Goal: Task Accomplishment & Management: Use online tool/utility

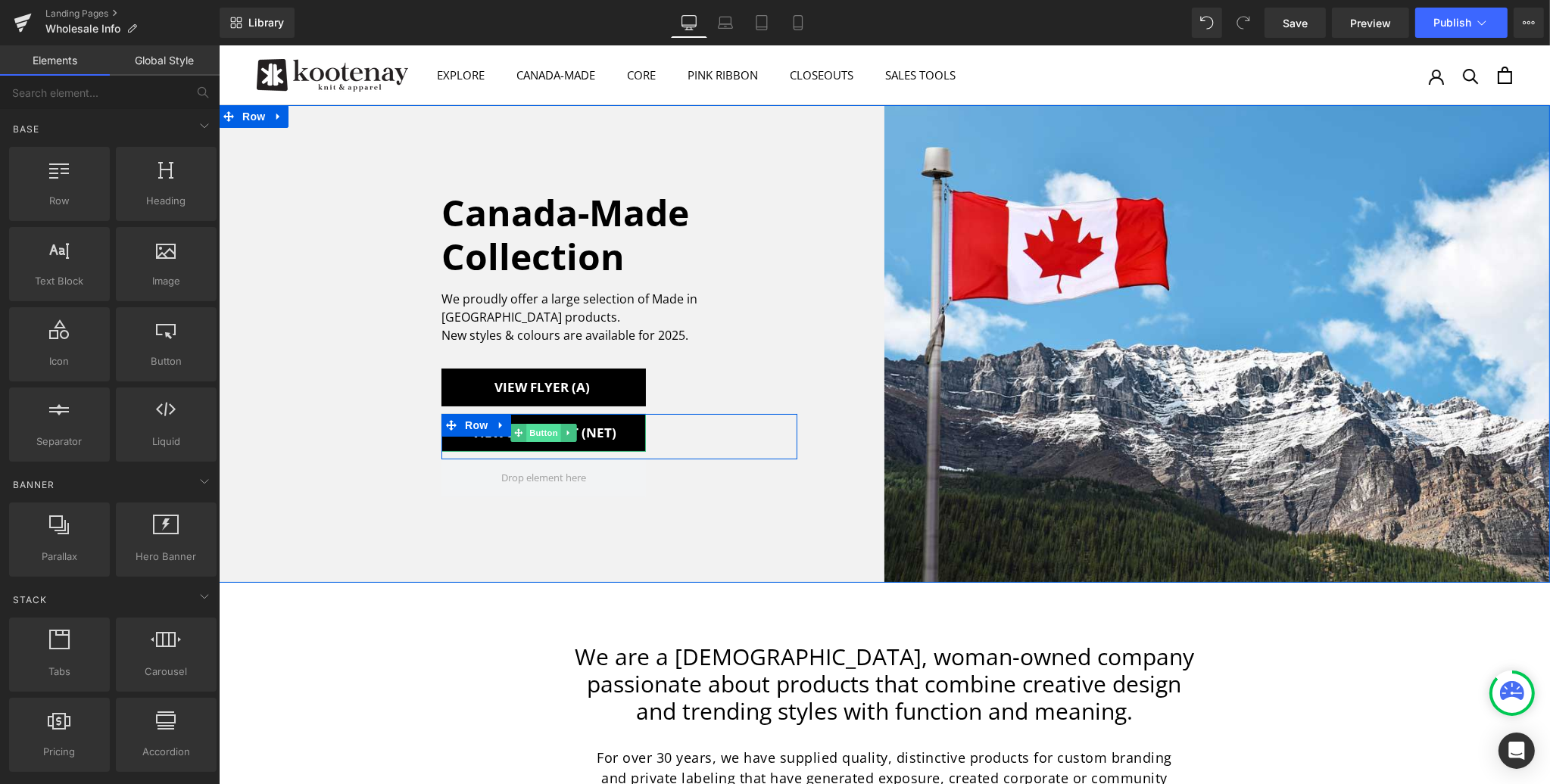
click at [550, 424] on span "Button" at bounding box center [542, 433] width 35 height 18
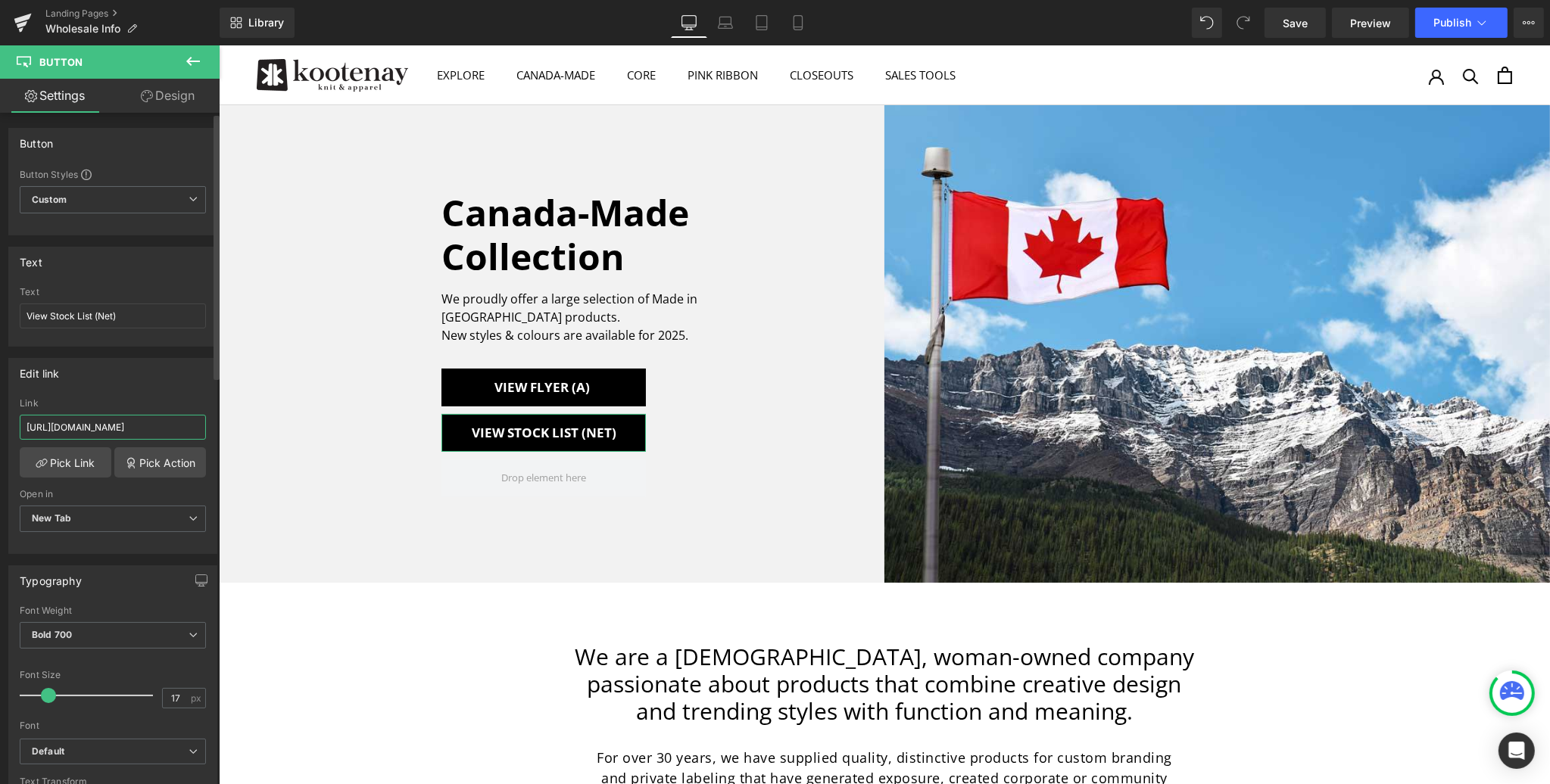
click at [82, 428] on input "[URL][DOMAIN_NAME]" at bounding box center [113, 427] width 186 height 25
paste input "[DOMAIN_NAME][URL]"
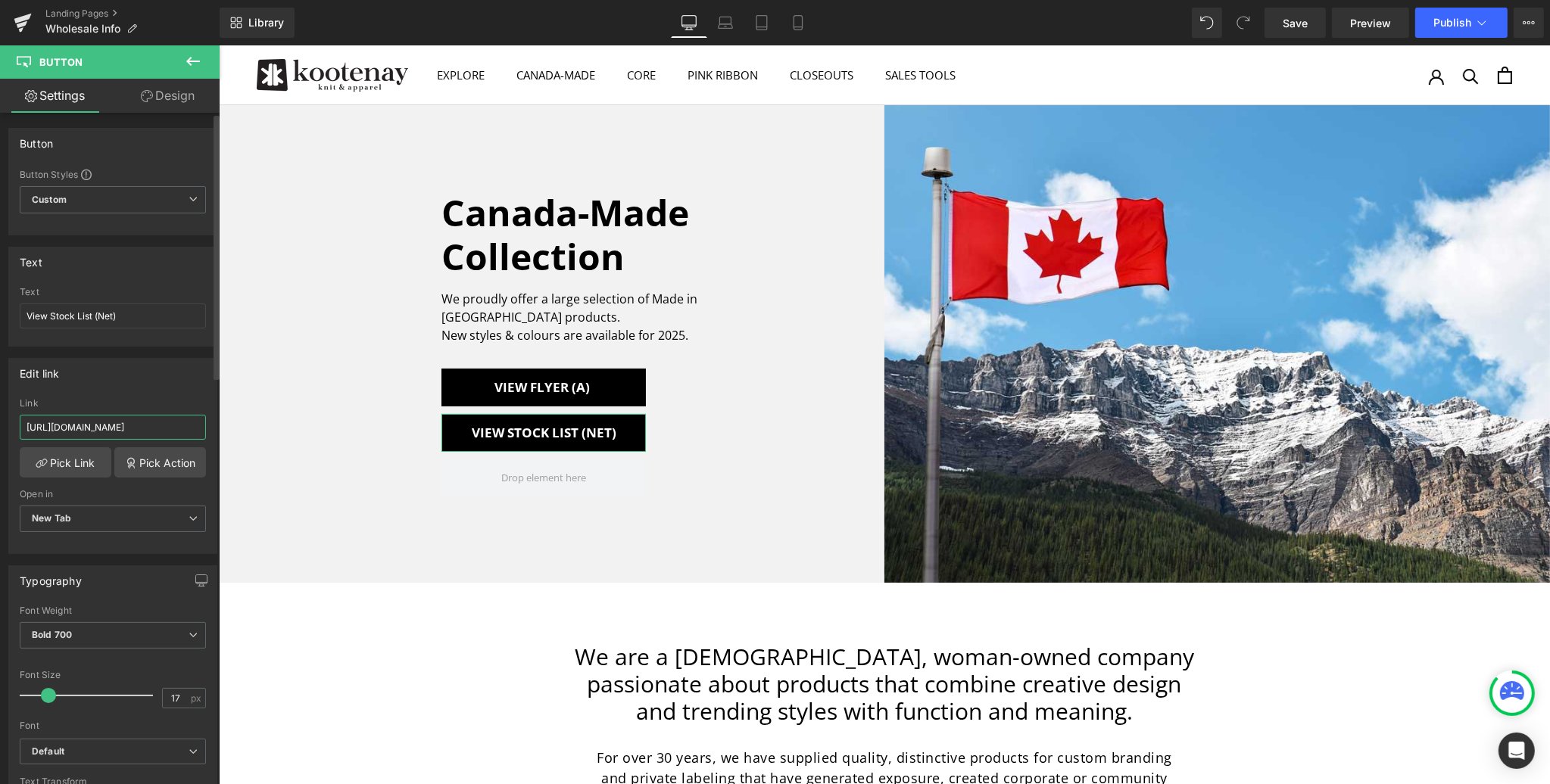
scroll to position [0, 470]
type input "[URL][DOMAIN_NAME]"
click at [124, 392] on div "Edit link [URL][DOMAIN_NAME] Link [URL][DOMAIN_NAME] Pick Link Pick Action Curr…" at bounding box center [112, 456] width 209 height 196
click at [1295, 24] on span "Save" at bounding box center [1295, 23] width 25 height 16
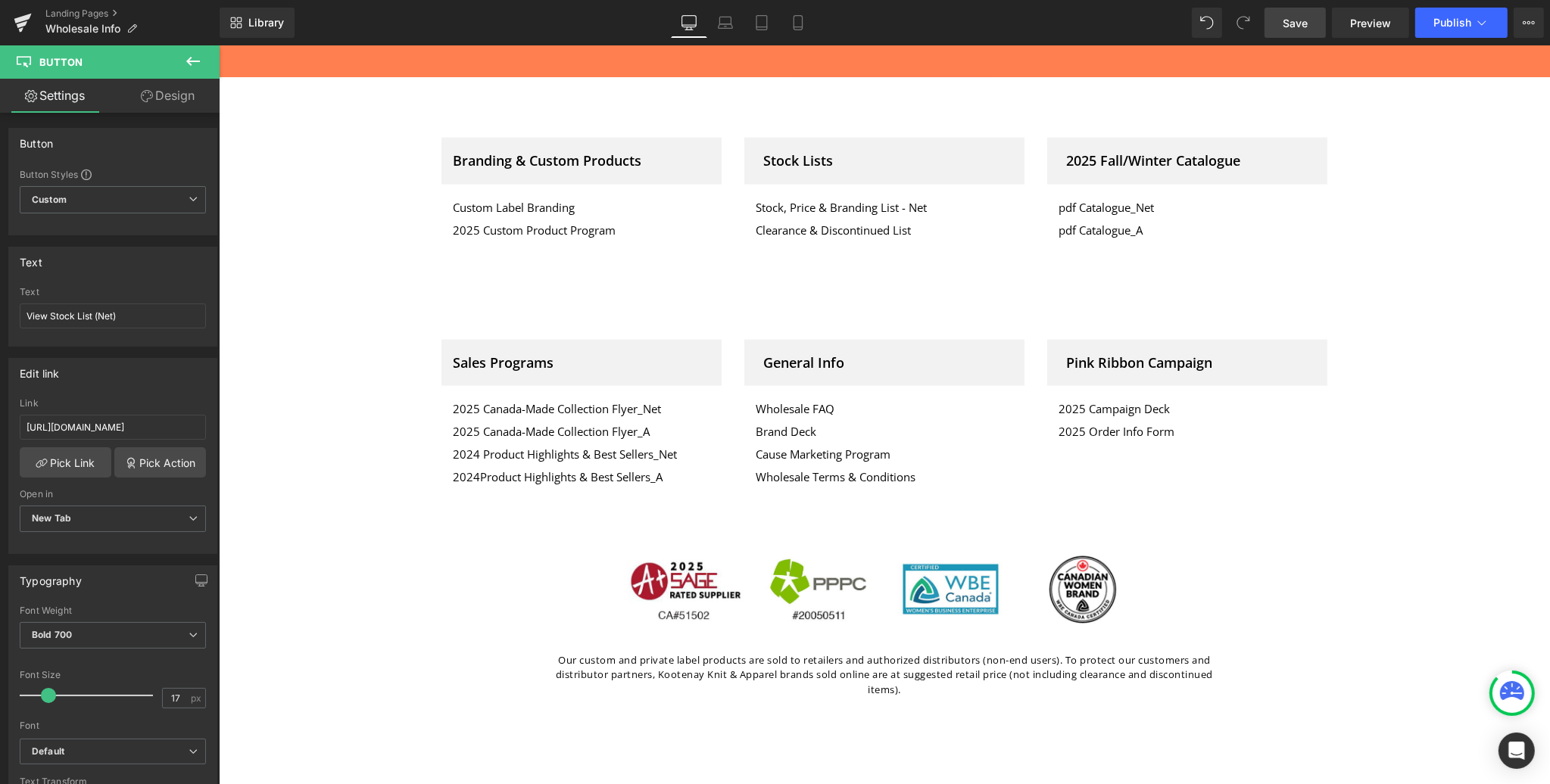
scroll to position [3009, 0]
